Goal: Contribute content: Add original content to the website for others to see

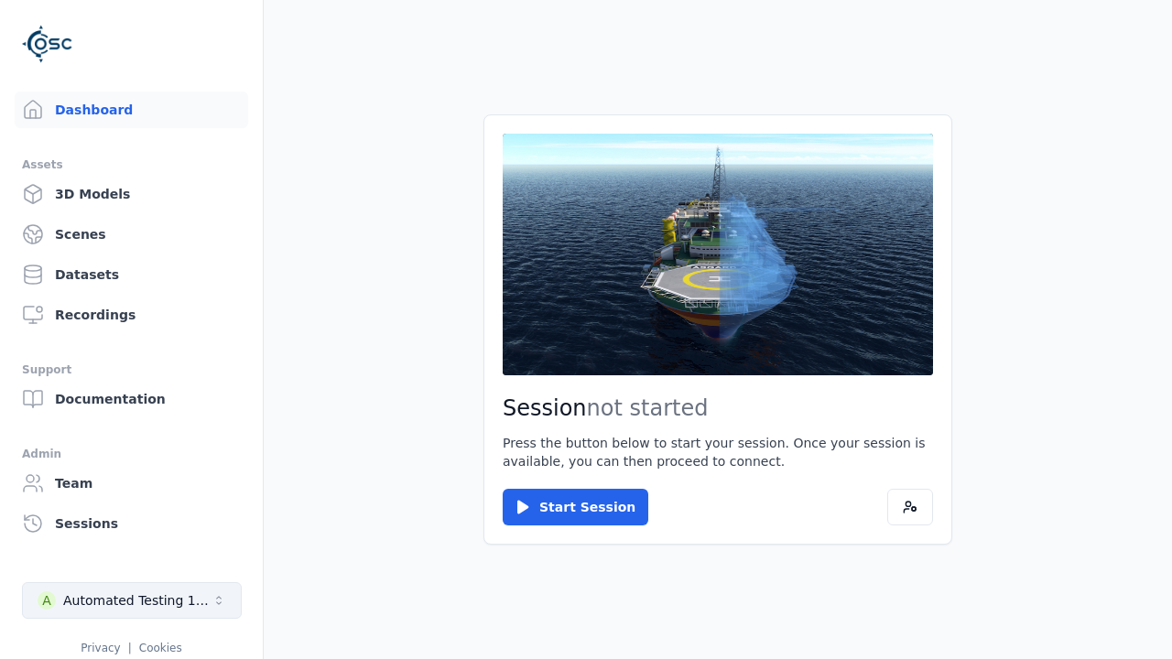
click at [132, 601] on div "Automated Testing 1 - Playwright" at bounding box center [137, 600] width 148 height 18
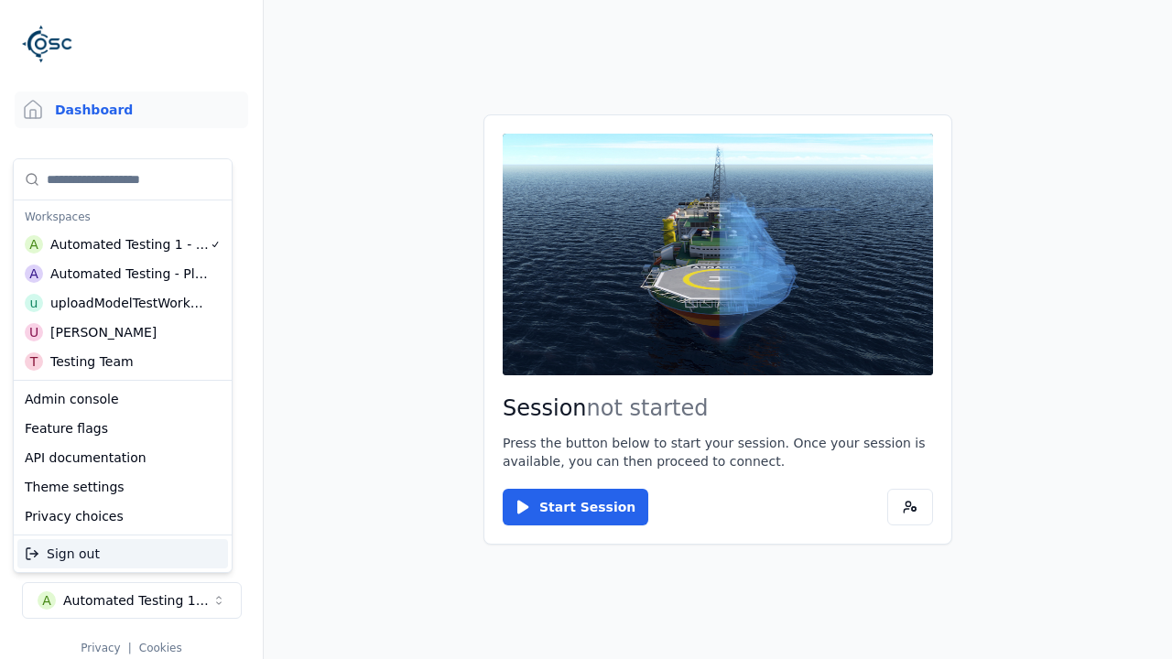
click at [125, 303] on div "uploadModelTestWorkspace" at bounding box center [128, 303] width 157 height 18
click at [586, 330] on html "Support Dashboard Assets 3D Models Scenes Datasets Recordings Support Documenta…" at bounding box center [586, 329] width 1172 height 659
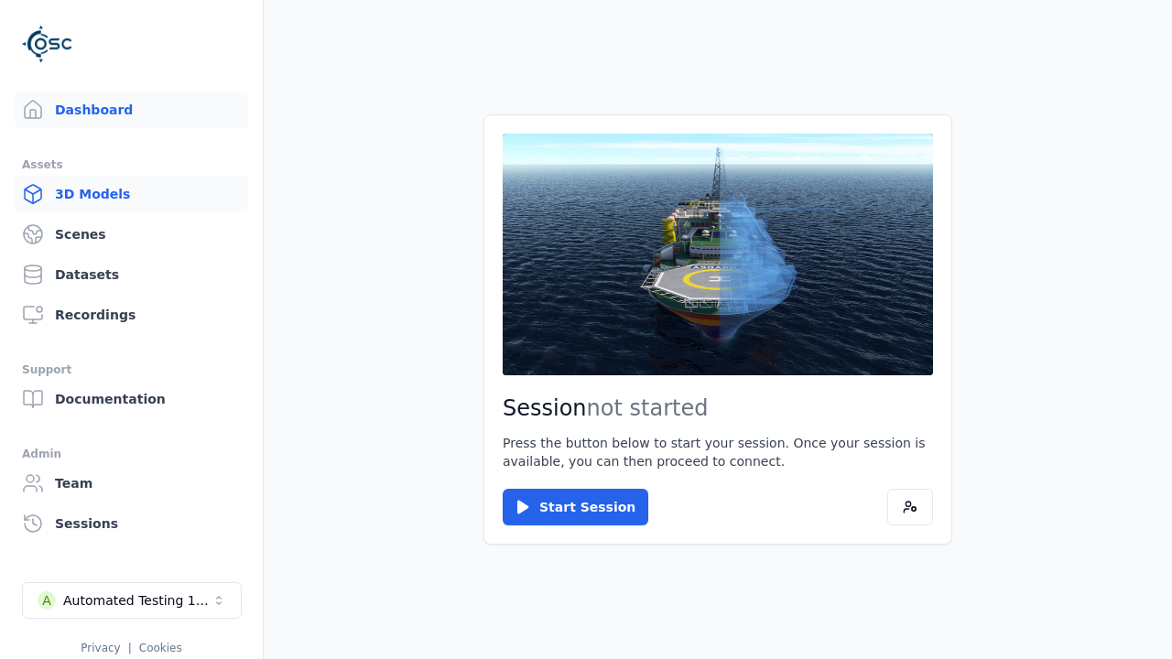
click at [131, 194] on link "3D Models" at bounding box center [131, 194] width 233 height 37
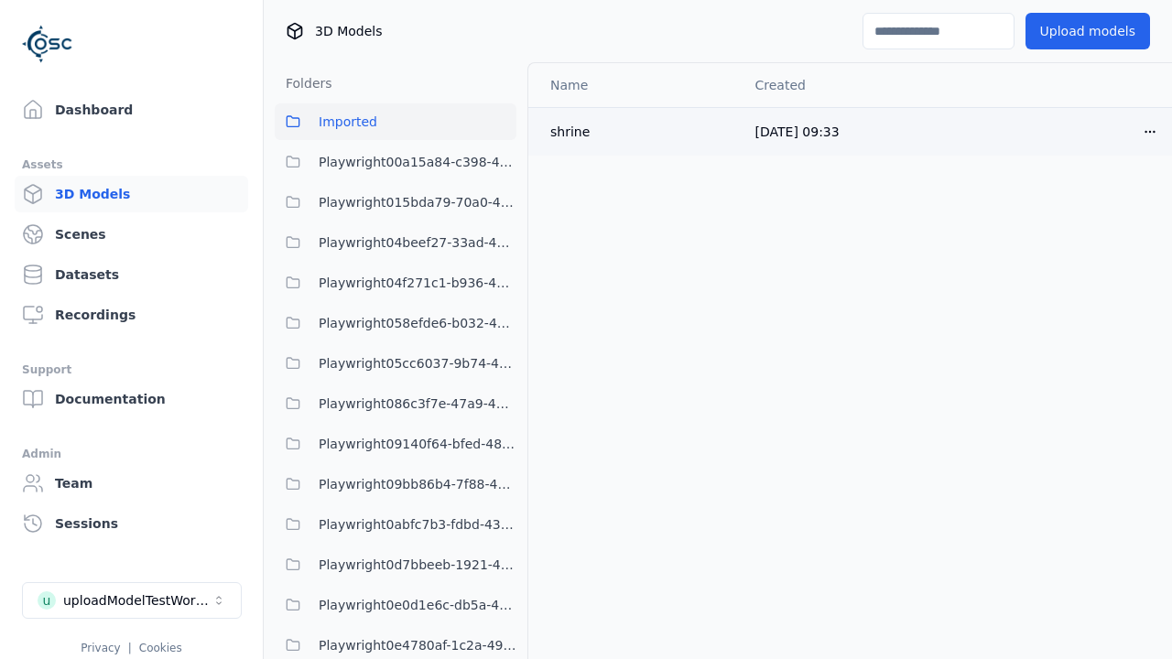
click at [1150, 131] on html "Support Dashboard Assets 3D Models Scenes Datasets Recordings Support Documenta…" at bounding box center [586, 329] width 1172 height 659
click at [1110, 202] on div "Delete" at bounding box center [1110, 202] width 108 height 29
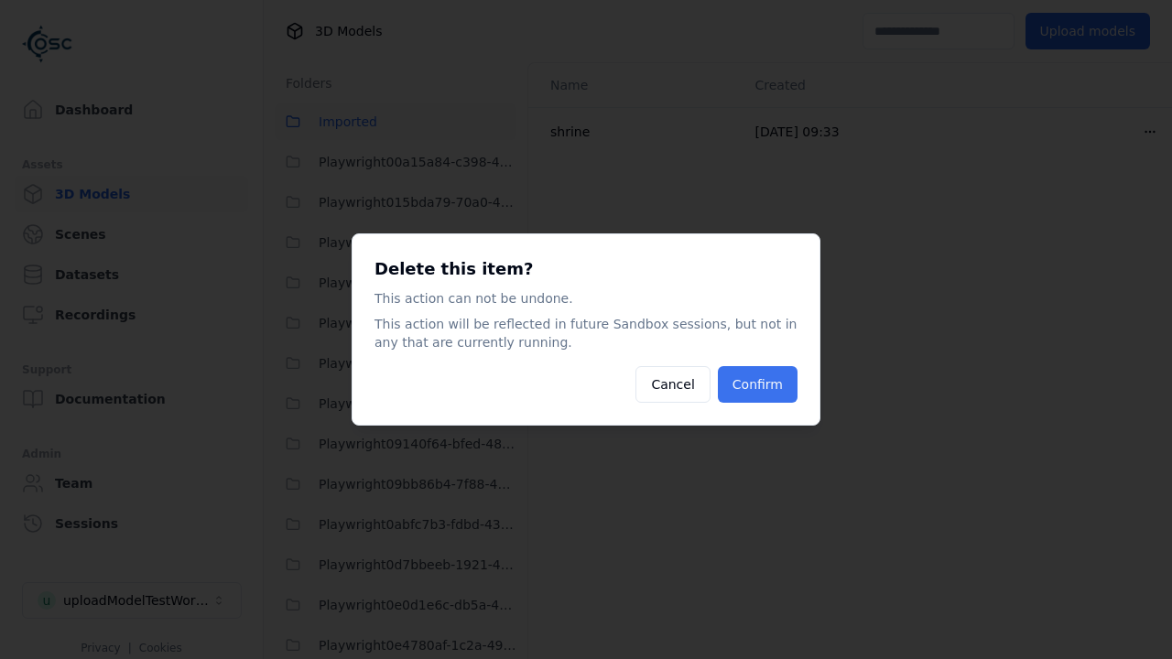
click at [757, 385] on button "Confirm" at bounding box center [758, 384] width 80 height 37
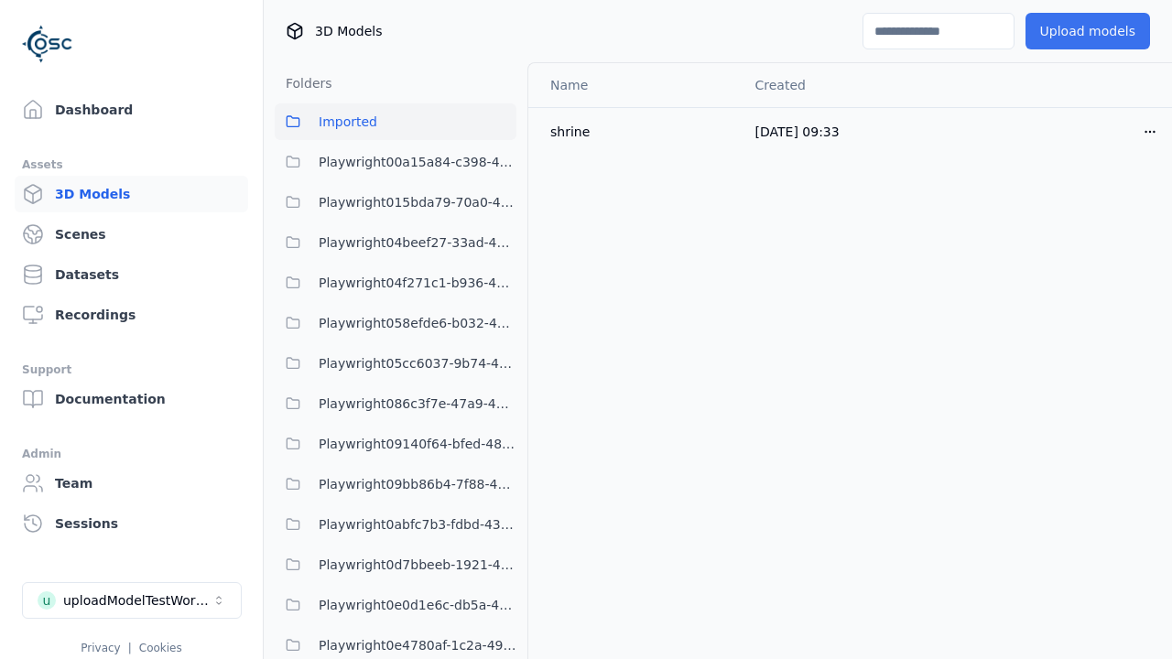
click at [1087, 31] on button "Upload models" at bounding box center [1087, 31] width 125 height 37
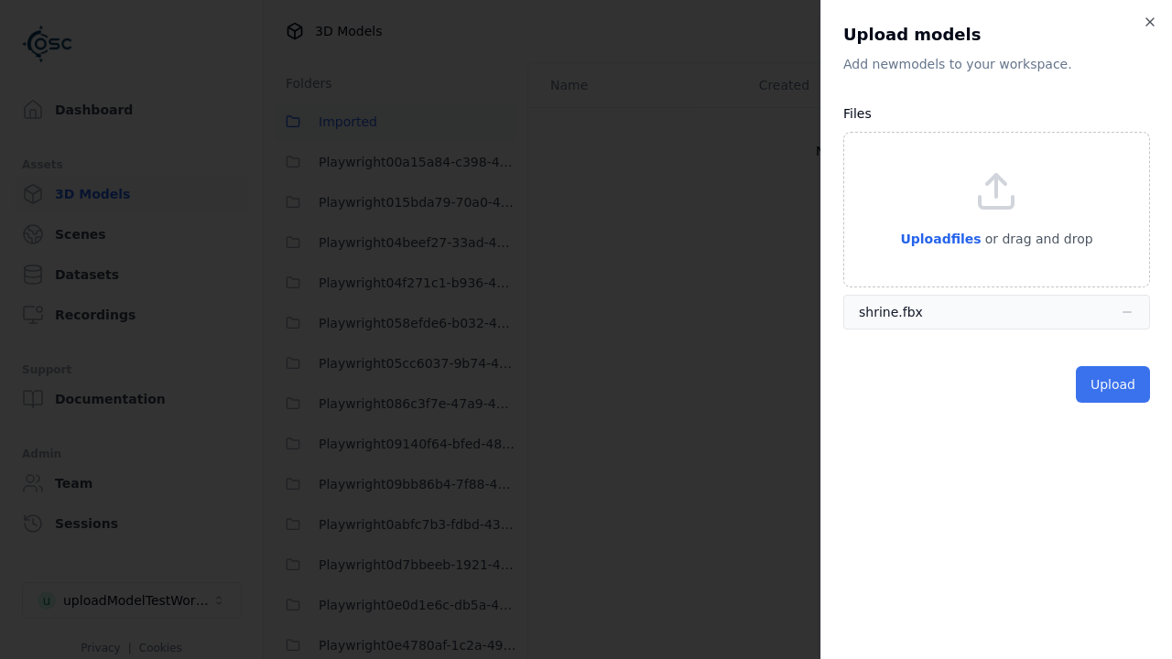
click at [1112, 385] on button "Upload" at bounding box center [1113, 384] width 74 height 37
